Goal: Find specific page/section: Find specific page/section

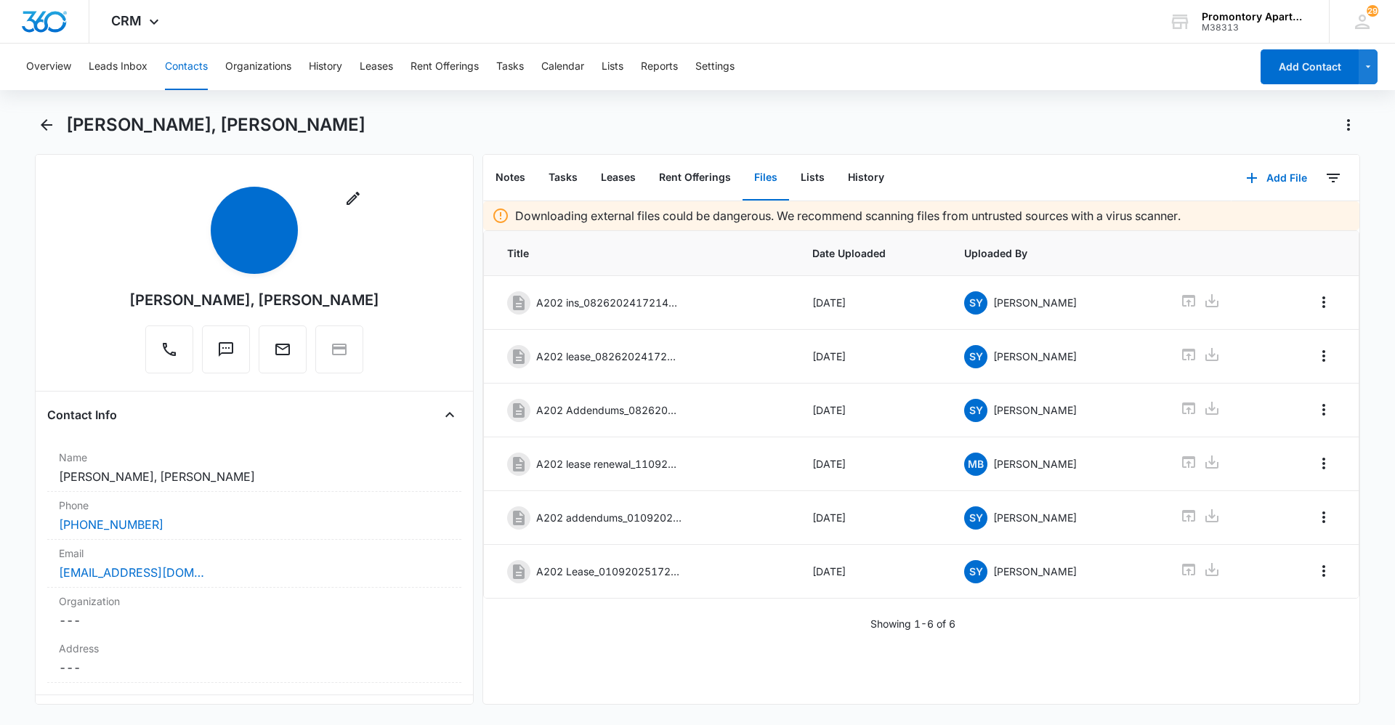
drag, startPoint x: 666, startPoint y: 126, endPoint x: 659, endPoint y: 129, distance: 7.5
click at [665, 126] on div "[PERSON_NAME], [PERSON_NAME]" at bounding box center [713, 124] width 1294 height 23
click at [601, 113] on div "Overview Leads Inbox Contacts Organizations History Leases Rent Offerings Tasks…" at bounding box center [697, 383] width 1395 height 678
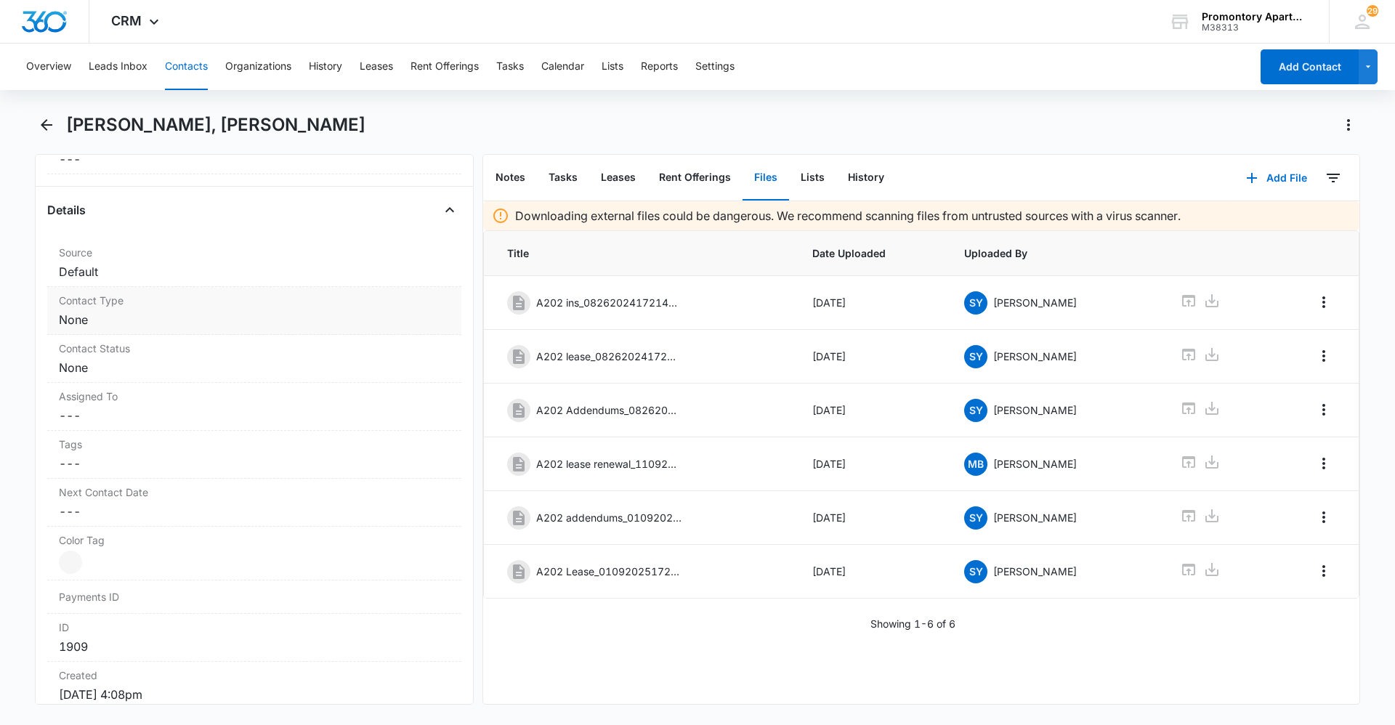
scroll to position [218, 0]
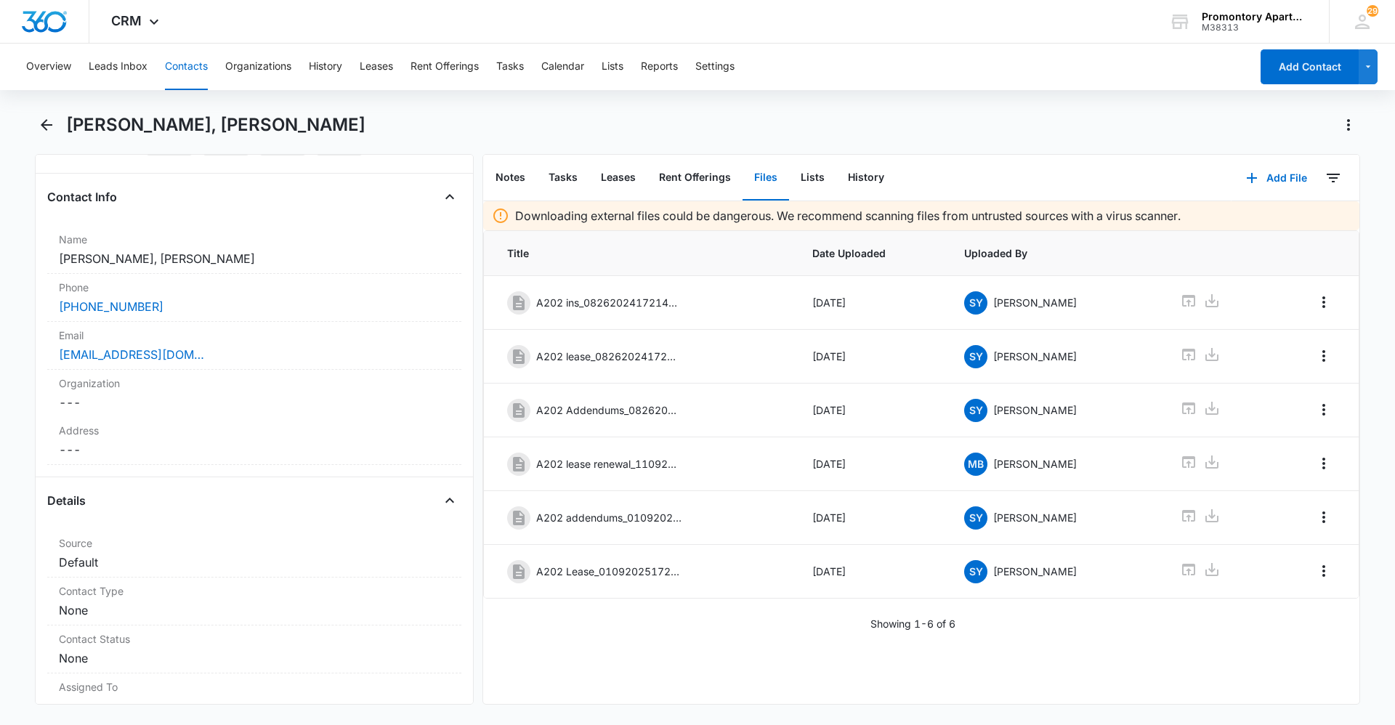
click at [447, 134] on div "[PERSON_NAME], [PERSON_NAME]" at bounding box center [713, 124] width 1294 height 23
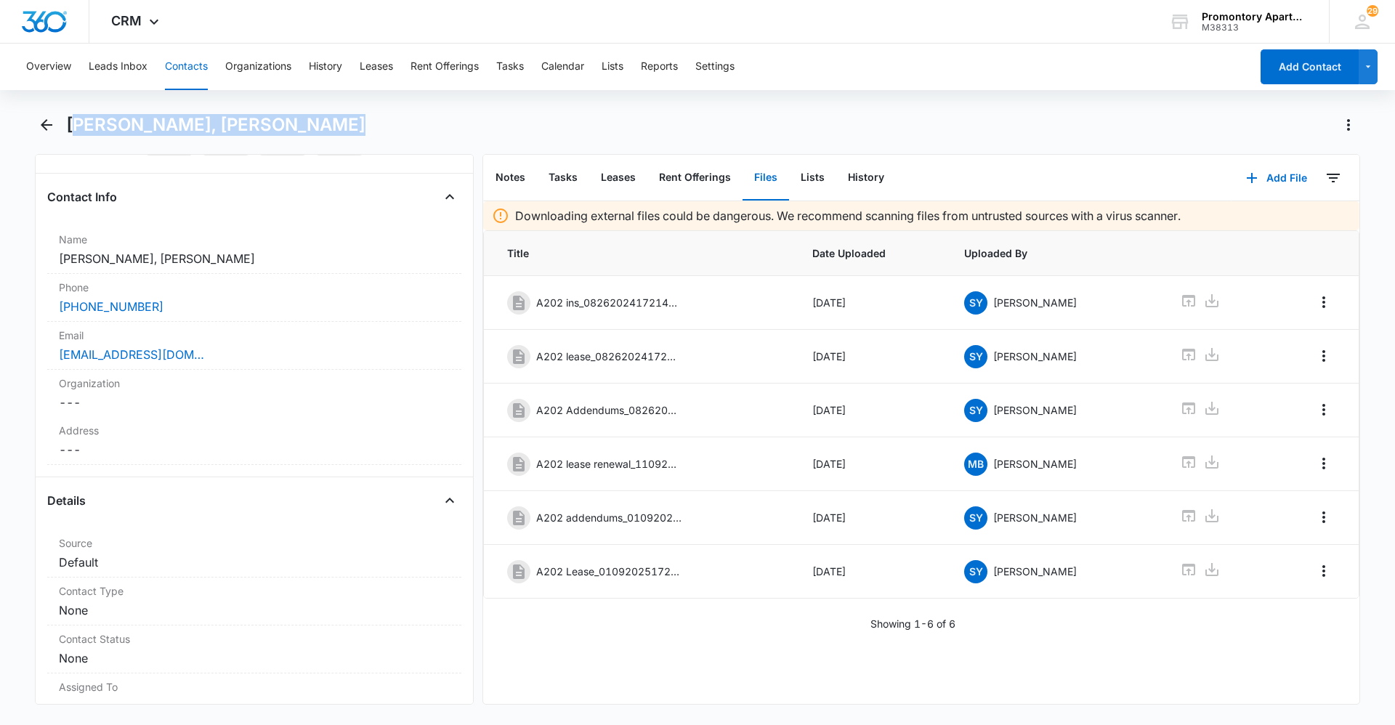
click at [446, 133] on div "[PERSON_NAME], [PERSON_NAME]" at bounding box center [713, 124] width 1294 height 23
drag, startPoint x: 446, startPoint y: 133, endPoint x: 463, endPoint y: 133, distance: 16.7
click at [463, 124] on div "[PERSON_NAME], [PERSON_NAME]" at bounding box center [713, 124] width 1294 height 23
click at [769, 682] on div "Downloading external files could be dangerous. We recommend scanning files from…" at bounding box center [921, 452] width 876 height 503
click at [723, 632] on div "Downloading external files could be dangerous. We recommend scanning files from…" at bounding box center [921, 452] width 876 height 503
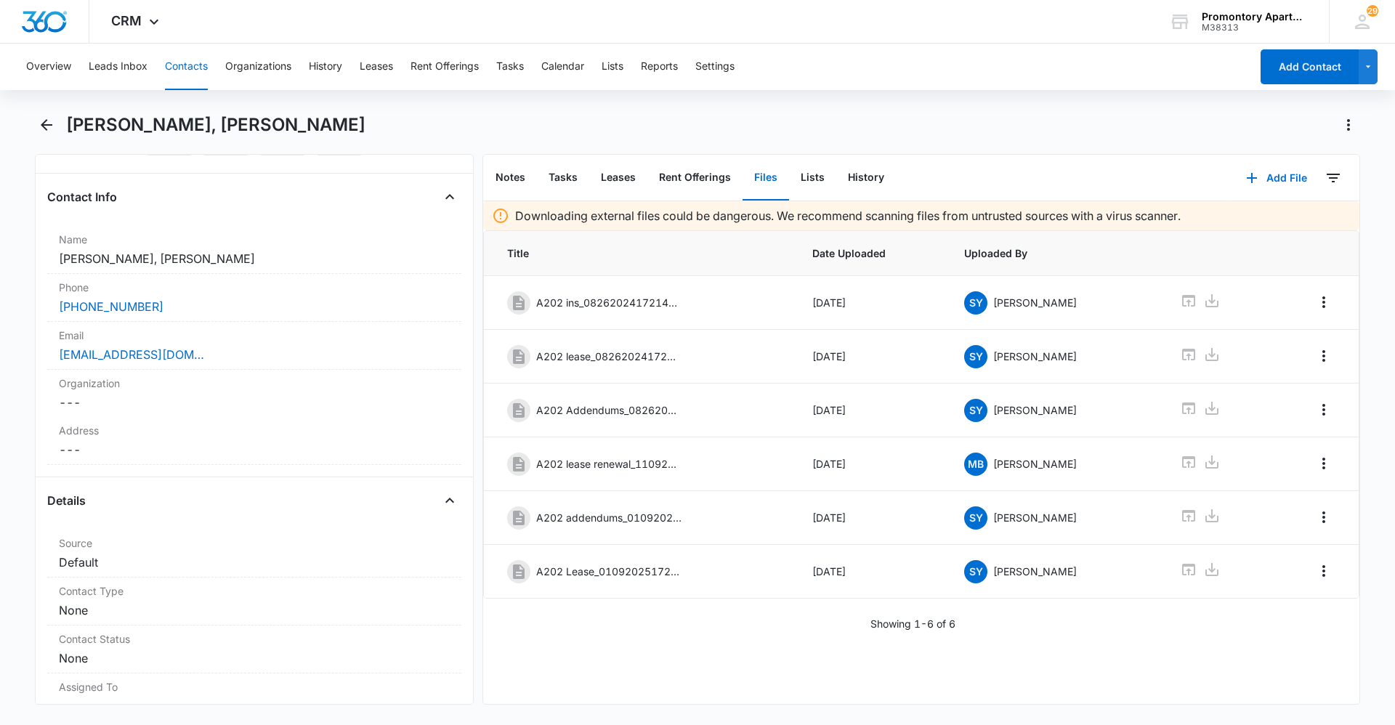
click at [782, 677] on div "Downloading external files could be dangerous. We recommend scanning files from…" at bounding box center [921, 452] width 876 height 503
click at [771, 673] on div "Downloading external files could be dangerous. We recommend scanning files from…" at bounding box center [921, 452] width 876 height 503
click at [771, 672] on div "Downloading external files could be dangerous. We recommend scanning files from…" at bounding box center [921, 452] width 876 height 503
click at [770, 670] on div "Downloading external files could be dangerous. We recommend scanning files from…" at bounding box center [921, 452] width 876 height 503
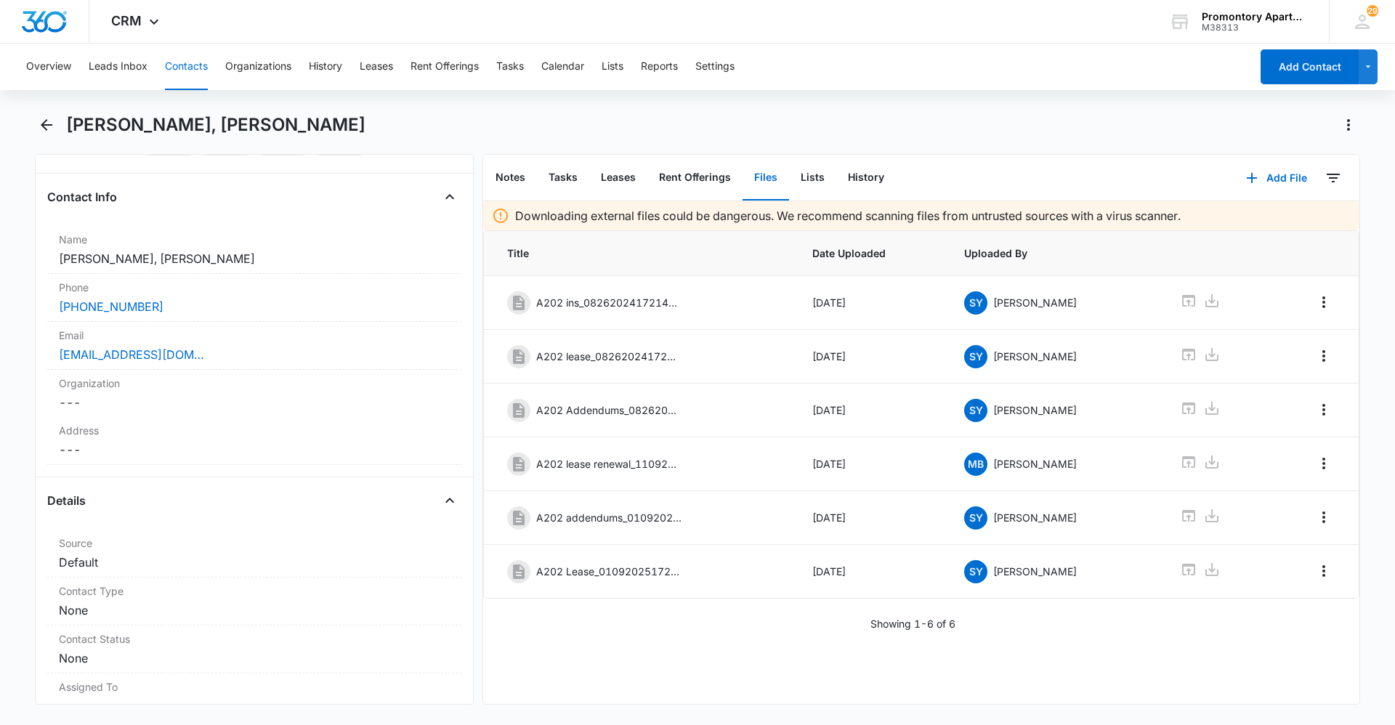
click at [701, 673] on div "Downloading external files could be dangerous. We recommend scanning files from…" at bounding box center [921, 452] width 876 height 503
